Goal: Transaction & Acquisition: Book appointment/travel/reservation

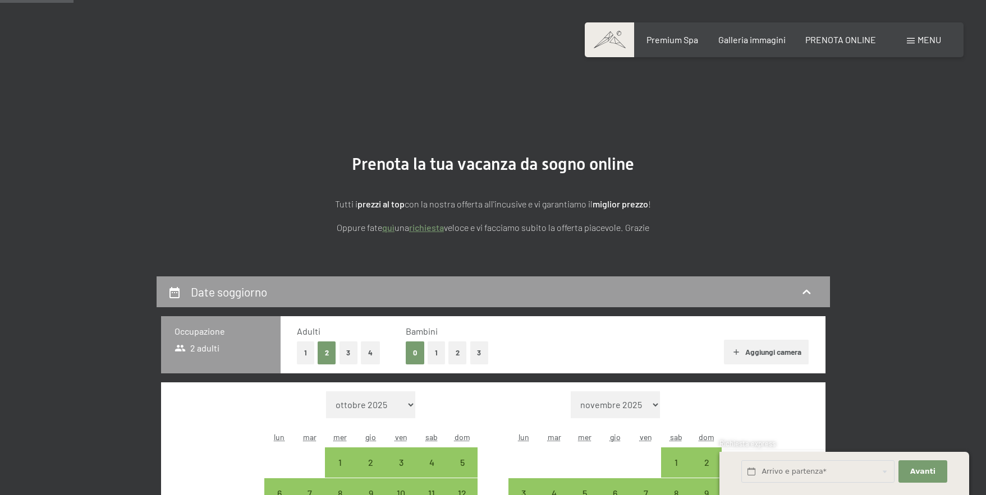
select select "[DATE]"
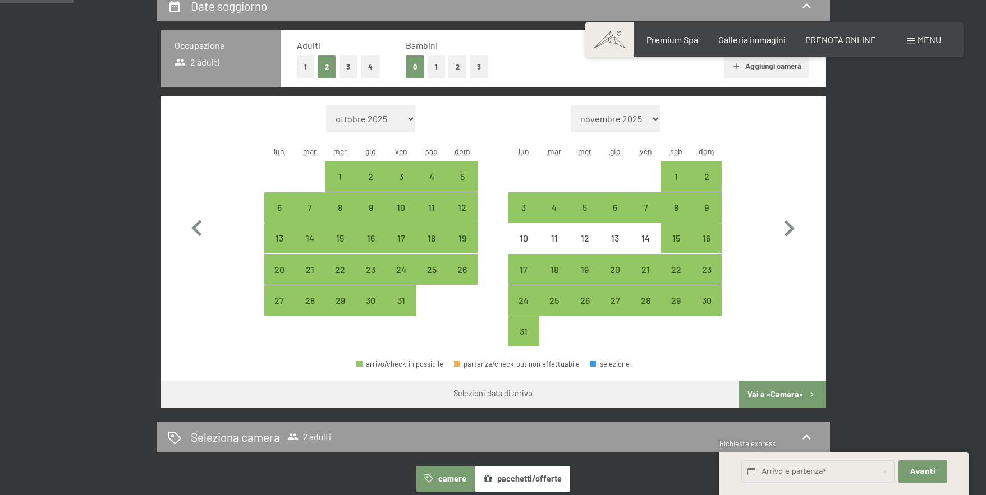
click at [199, 229] on icon "button" at bounding box center [197, 229] width 33 height 33
select select "[DATE]"
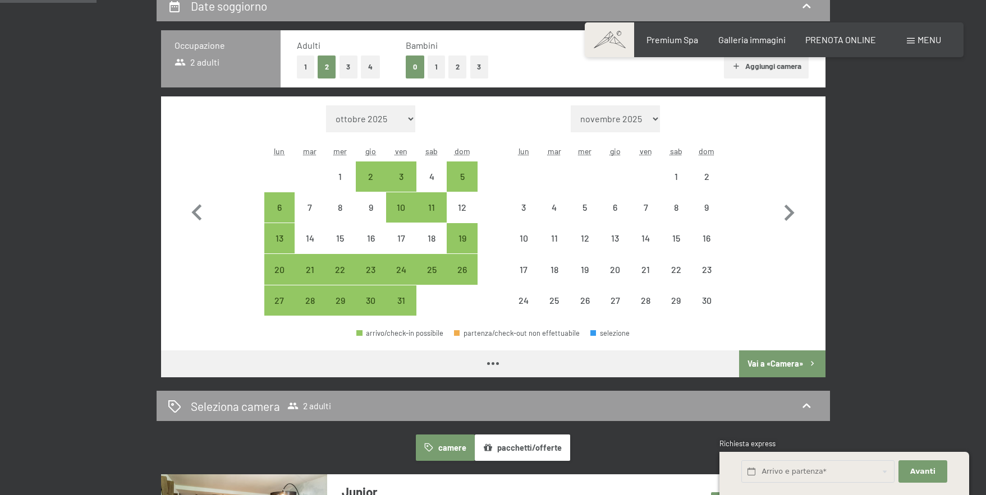
scroll to position [286, 0]
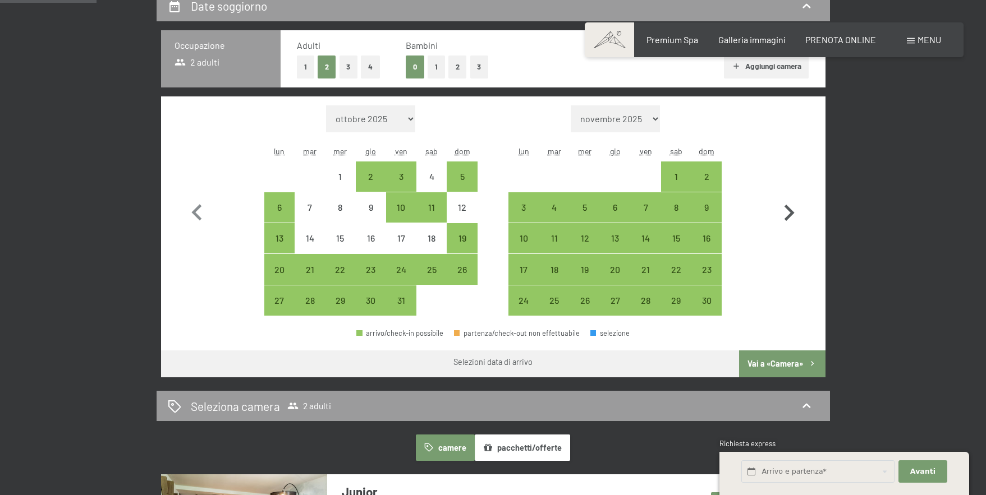
click at [792, 219] on icon "button" at bounding box center [789, 213] width 33 height 33
select select "2025-11-01"
select select "2025-12-01"
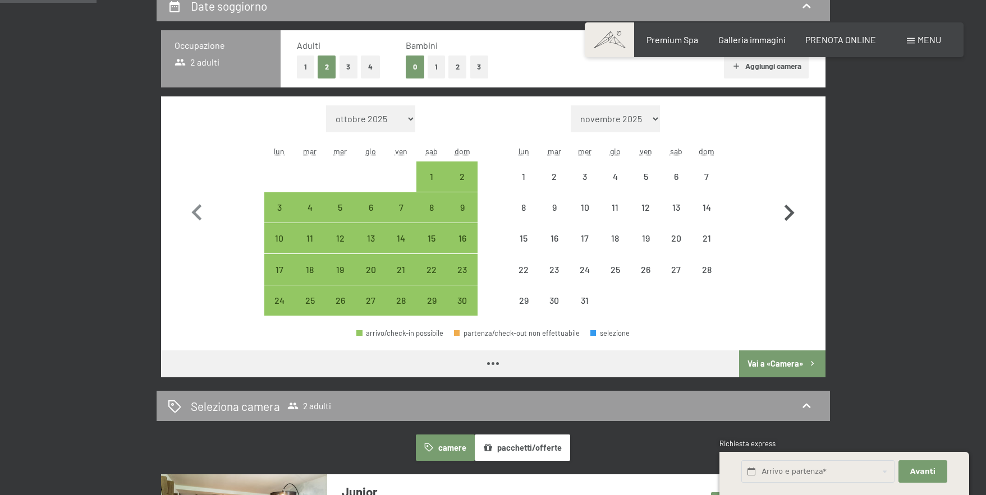
click at [792, 219] on icon "button" at bounding box center [789, 213] width 33 height 33
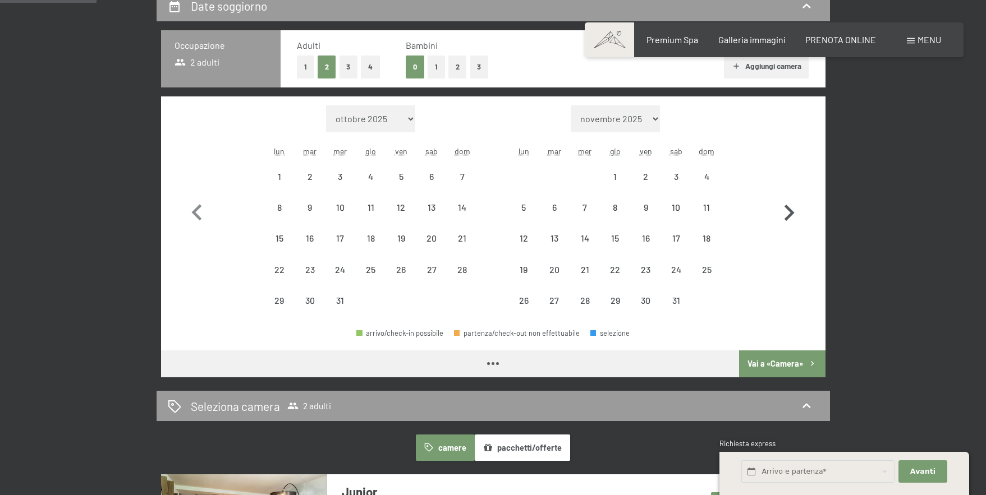
click at [792, 219] on icon "button" at bounding box center [789, 213] width 33 height 33
select select "2026-02-01"
select select "2026-03-01"
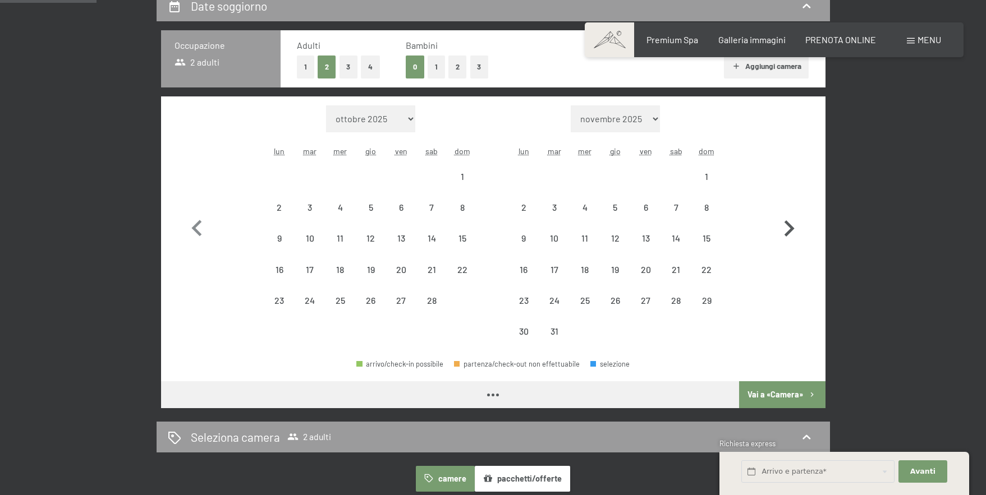
click at [792, 219] on icon "button" at bounding box center [789, 229] width 33 height 33
select select "2026-03-01"
select select "2026-04-01"
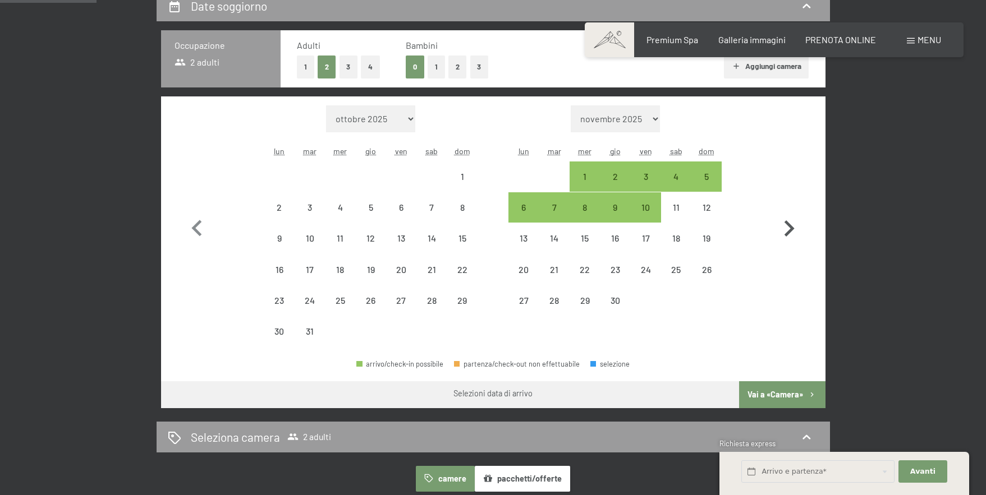
click at [792, 219] on icon "button" at bounding box center [789, 229] width 33 height 33
select select "2026-04-01"
select select "2026-05-01"
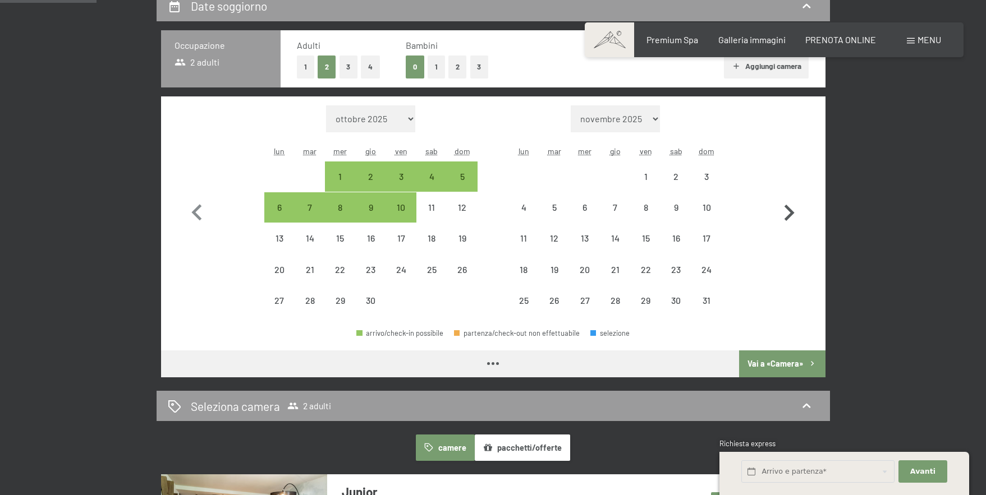
select select "2026-04-01"
select select "2026-05-01"
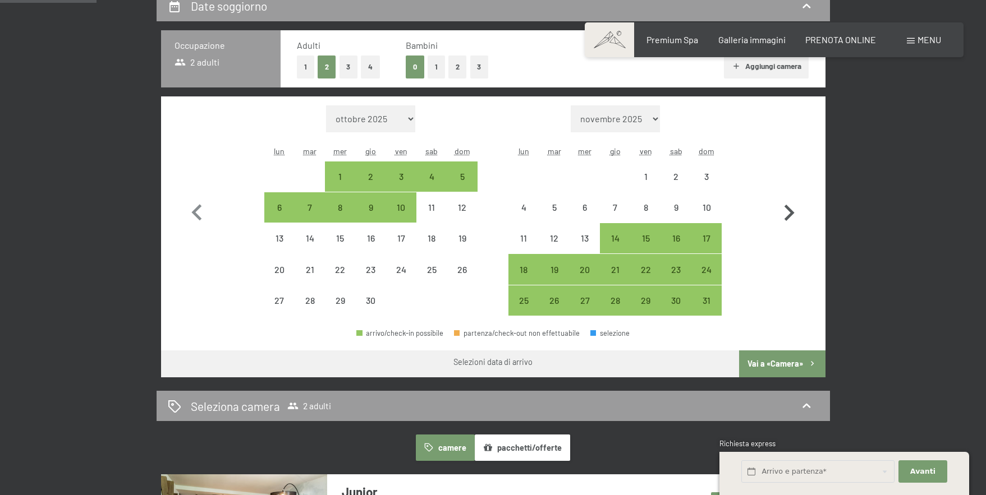
click at [792, 219] on icon "button" at bounding box center [789, 213] width 33 height 33
select select "2026-05-01"
select select "[DATE]"
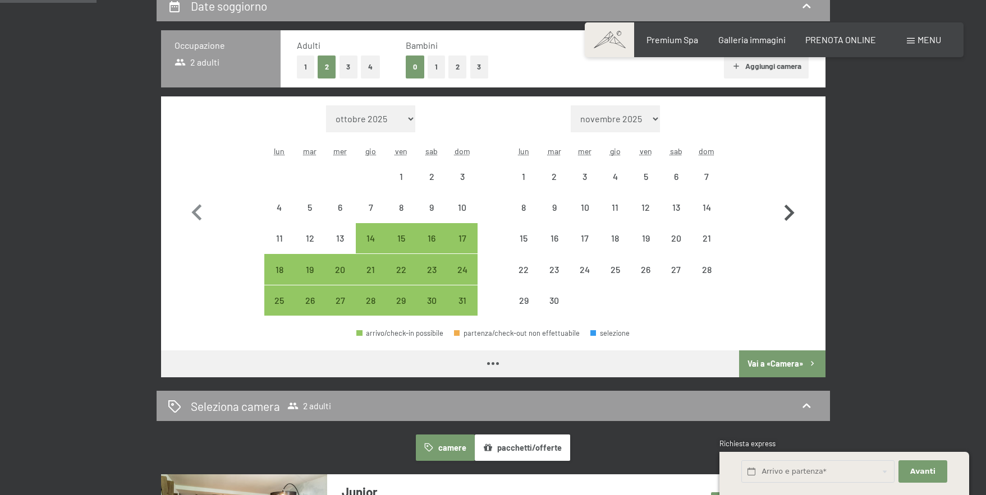
select select "2026-05-01"
select select "[DATE]"
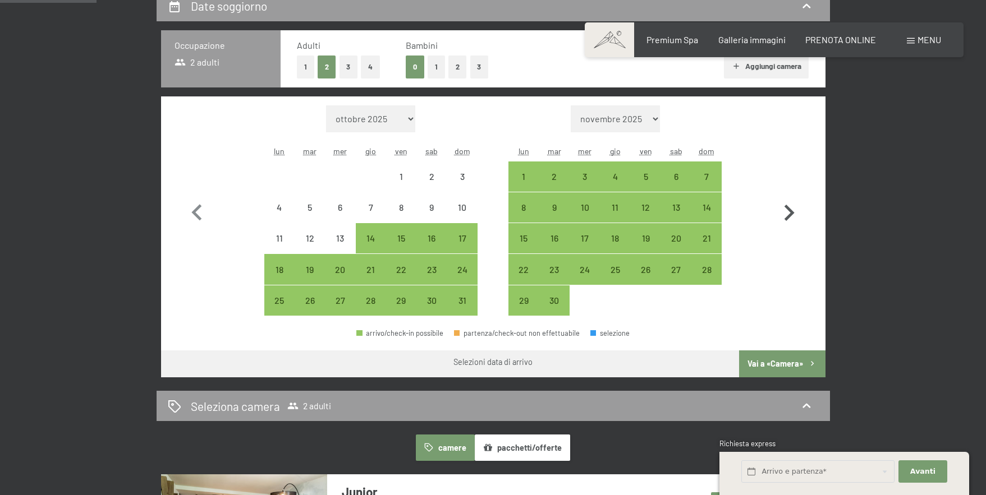
click at [792, 219] on icon "button" at bounding box center [789, 213] width 33 height 33
select select "[DATE]"
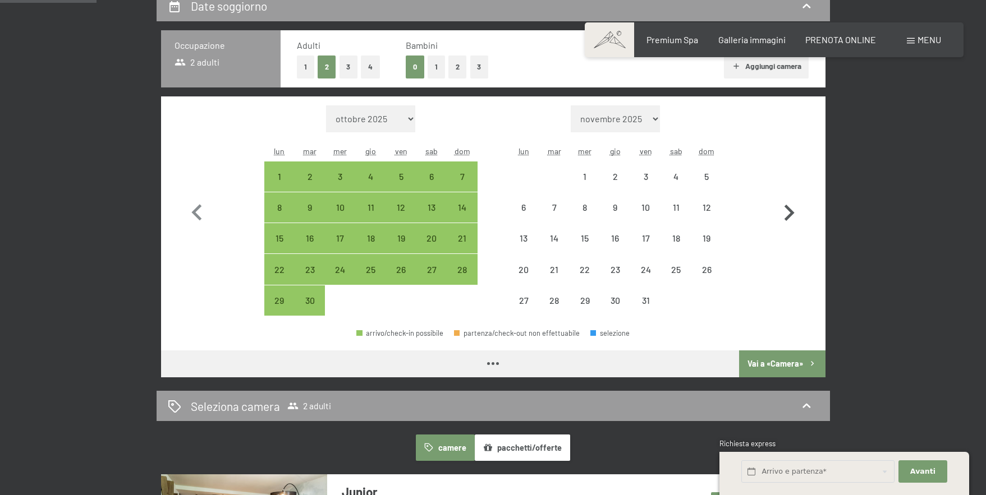
select select "[DATE]"
